Goal: Task Accomplishment & Management: Manage account settings

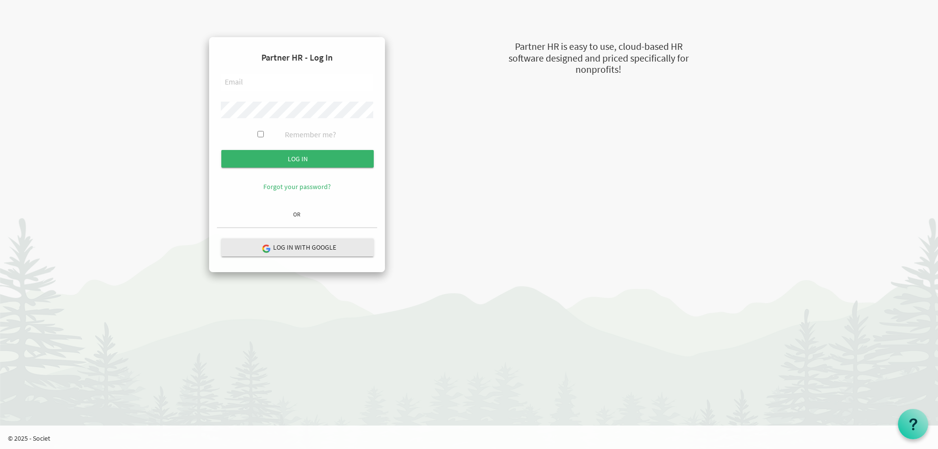
click at [244, 82] on input "text" at bounding box center [297, 82] width 152 height 17
type input "kelsi@uics.ca"
click at [259, 133] on input "Remember me?" at bounding box center [261, 134] width 6 height 6
checkbox input "true"
click at [273, 162] on input "Log in" at bounding box center [297, 159] width 152 height 18
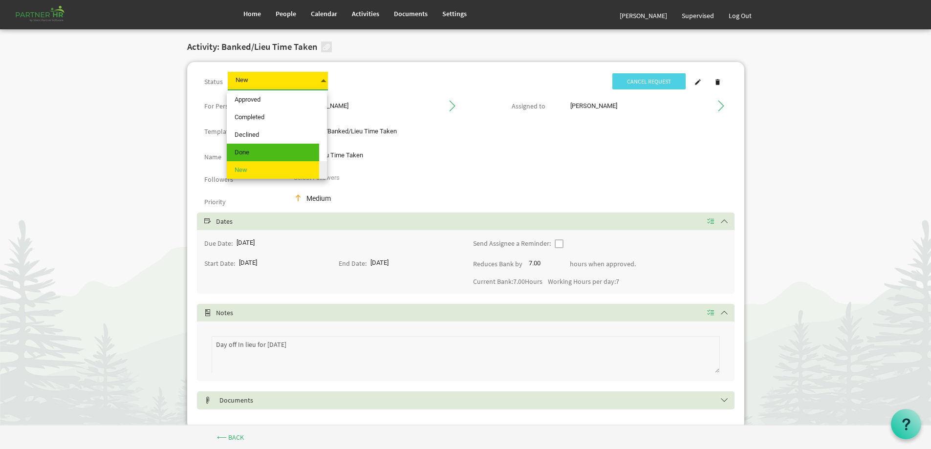
click at [323, 80] on span at bounding box center [323, 81] width 9 height 14
click at [311, 97] on span "Approved" at bounding box center [273, 100] width 92 height 18
type input "Approved"
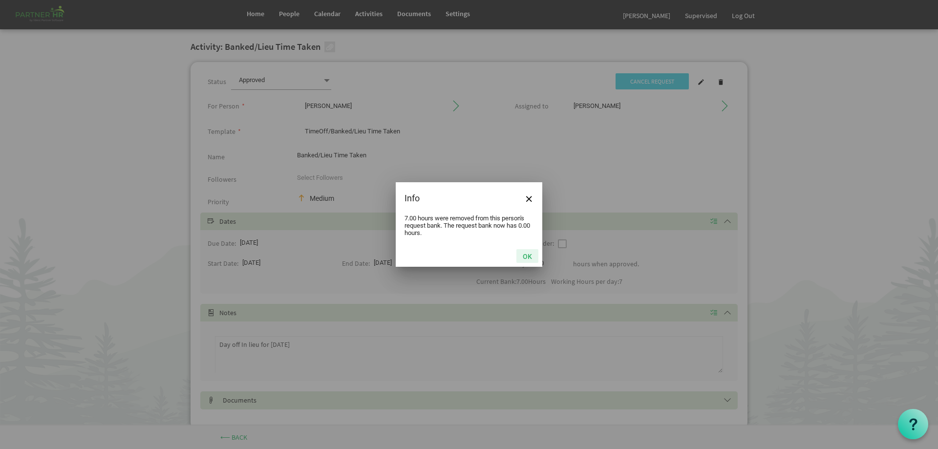
click at [531, 254] on button "OK" at bounding box center [528, 256] width 22 height 14
